Goal: Task Accomplishment & Management: Manage account settings

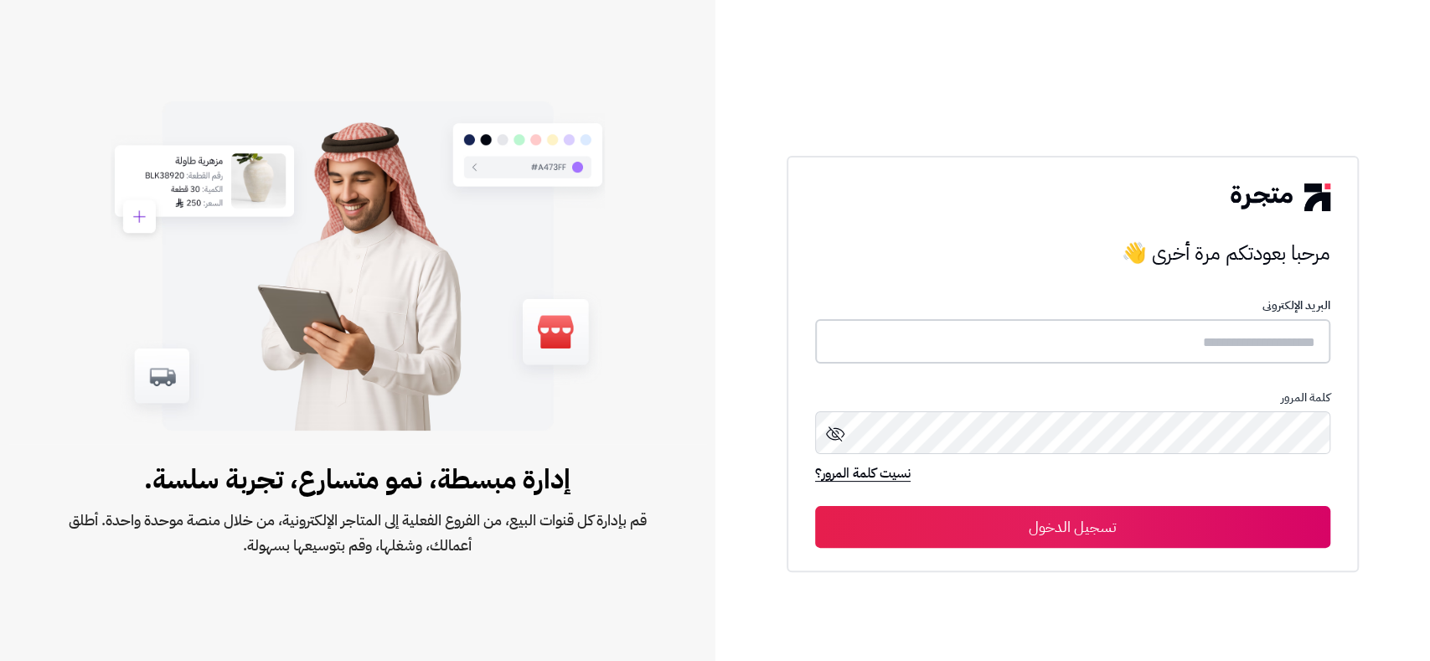
click at [1126, 335] on input "text" at bounding box center [1072, 341] width 515 height 44
type input "*****"
click at [815, 506] on button "تسجيل الدخول" at bounding box center [1072, 527] width 515 height 42
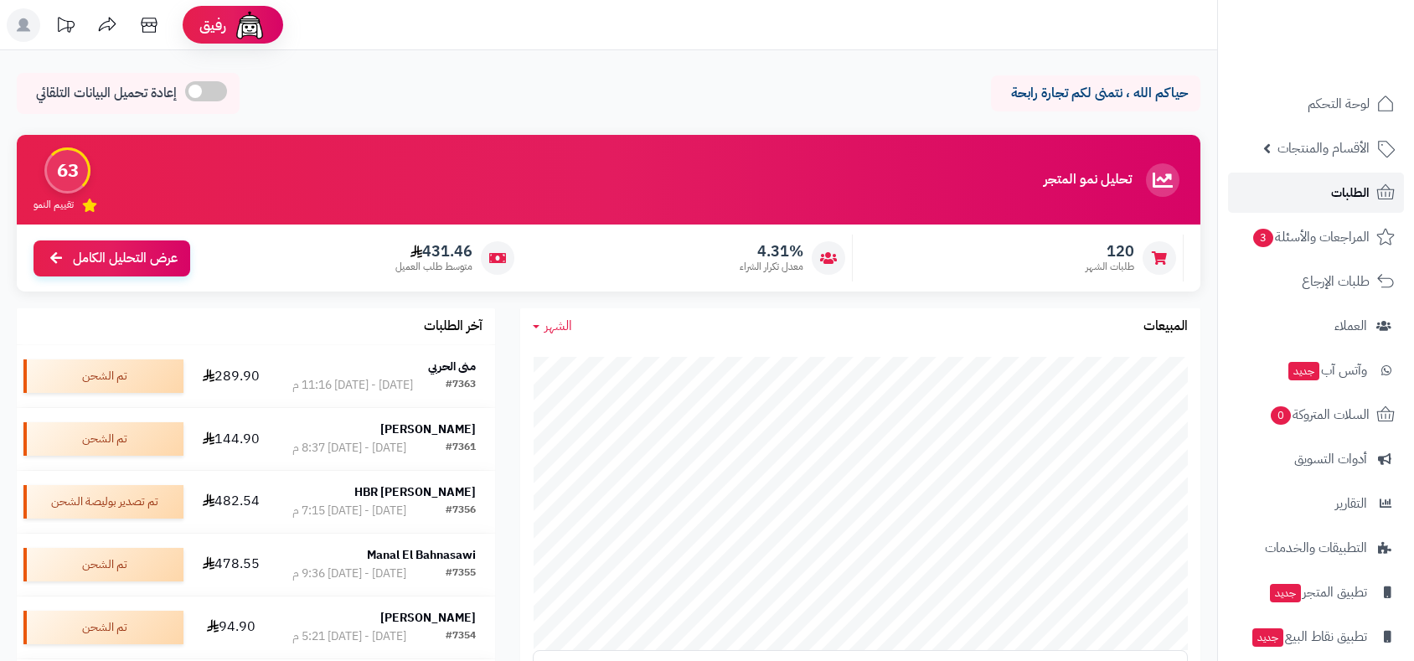
click at [1351, 195] on span "الطلبات" at bounding box center [1350, 192] width 39 height 23
